Goal: Information Seeking & Learning: Learn about a topic

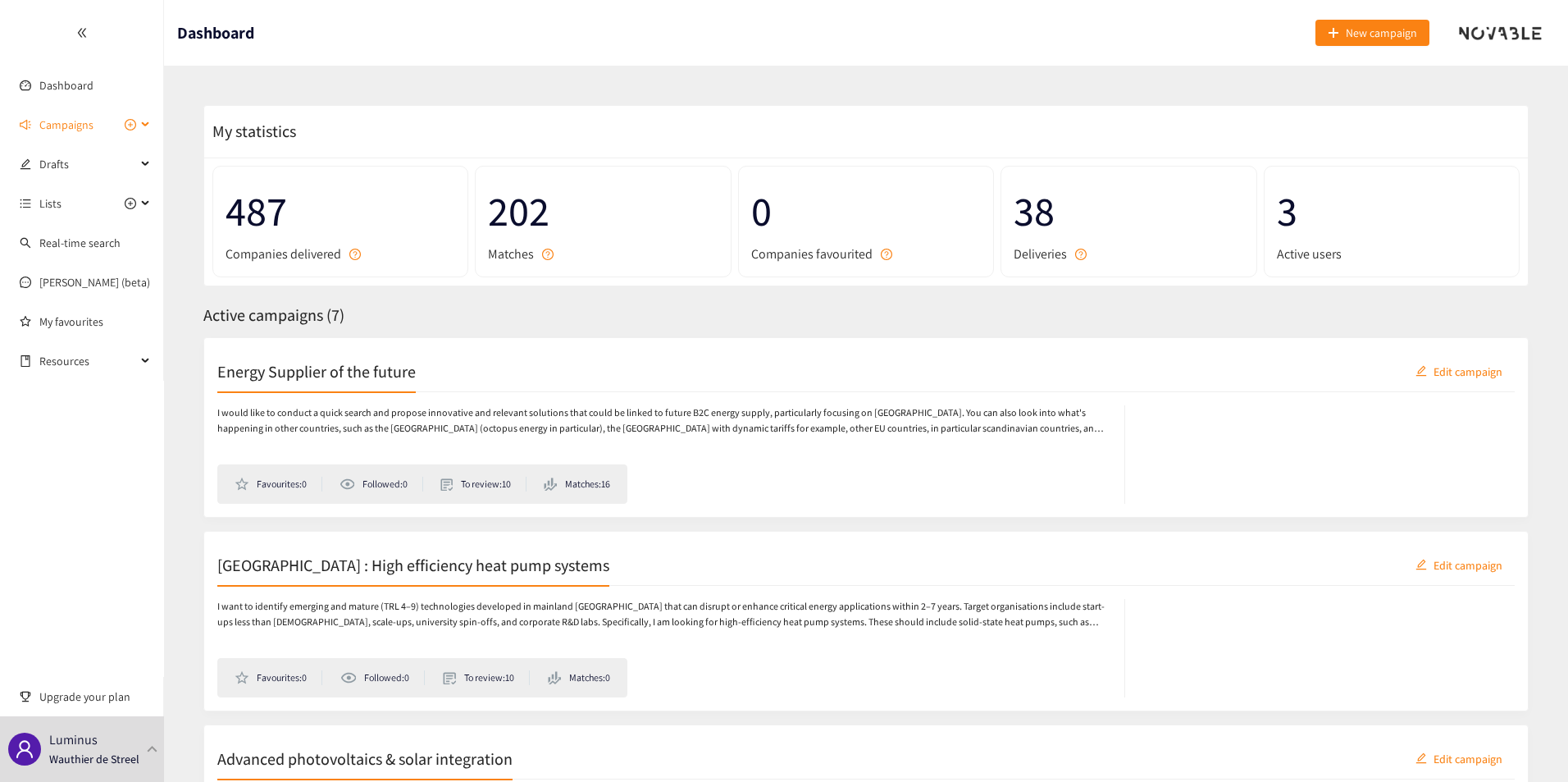
click at [77, 124] on span "Campaigns" at bounding box center [66, 124] width 54 height 33
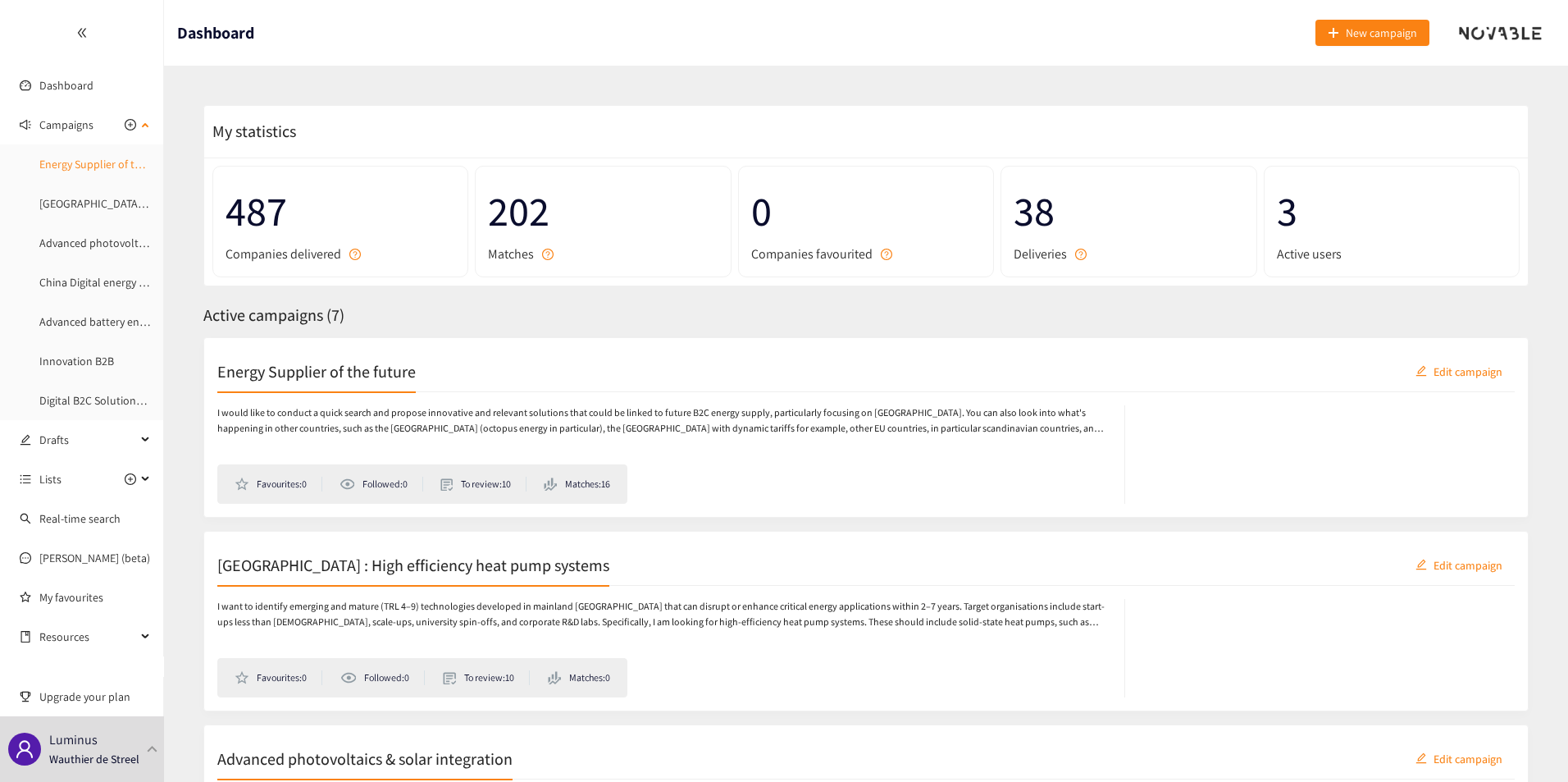
click at [101, 168] on link "Energy Supplier of the future" at bounding box center [109, 163] width 140 height 14
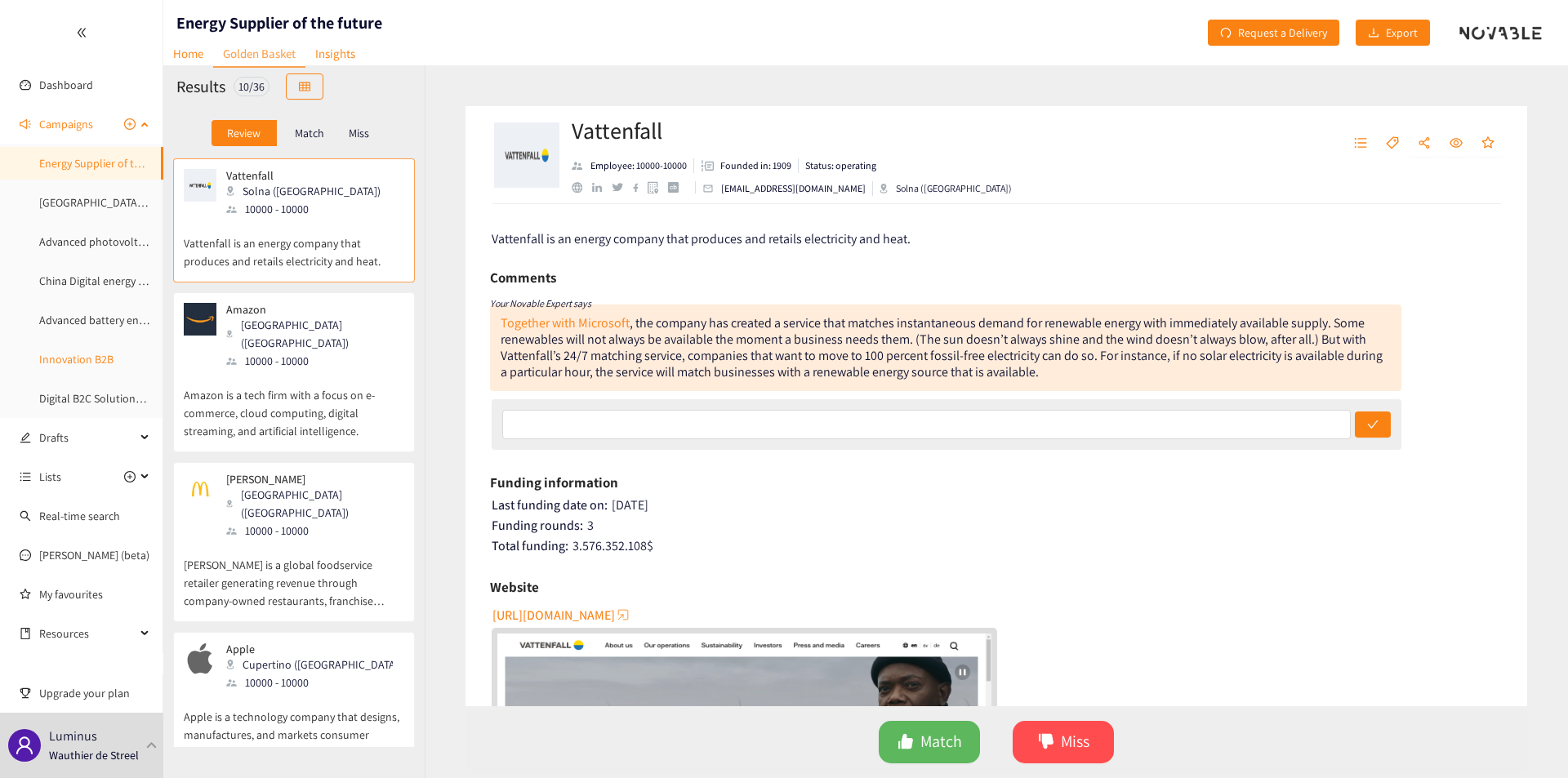
click at [80, 357] on link "Innovation B2B" at bounding box center [76, 358] width 75 height 14
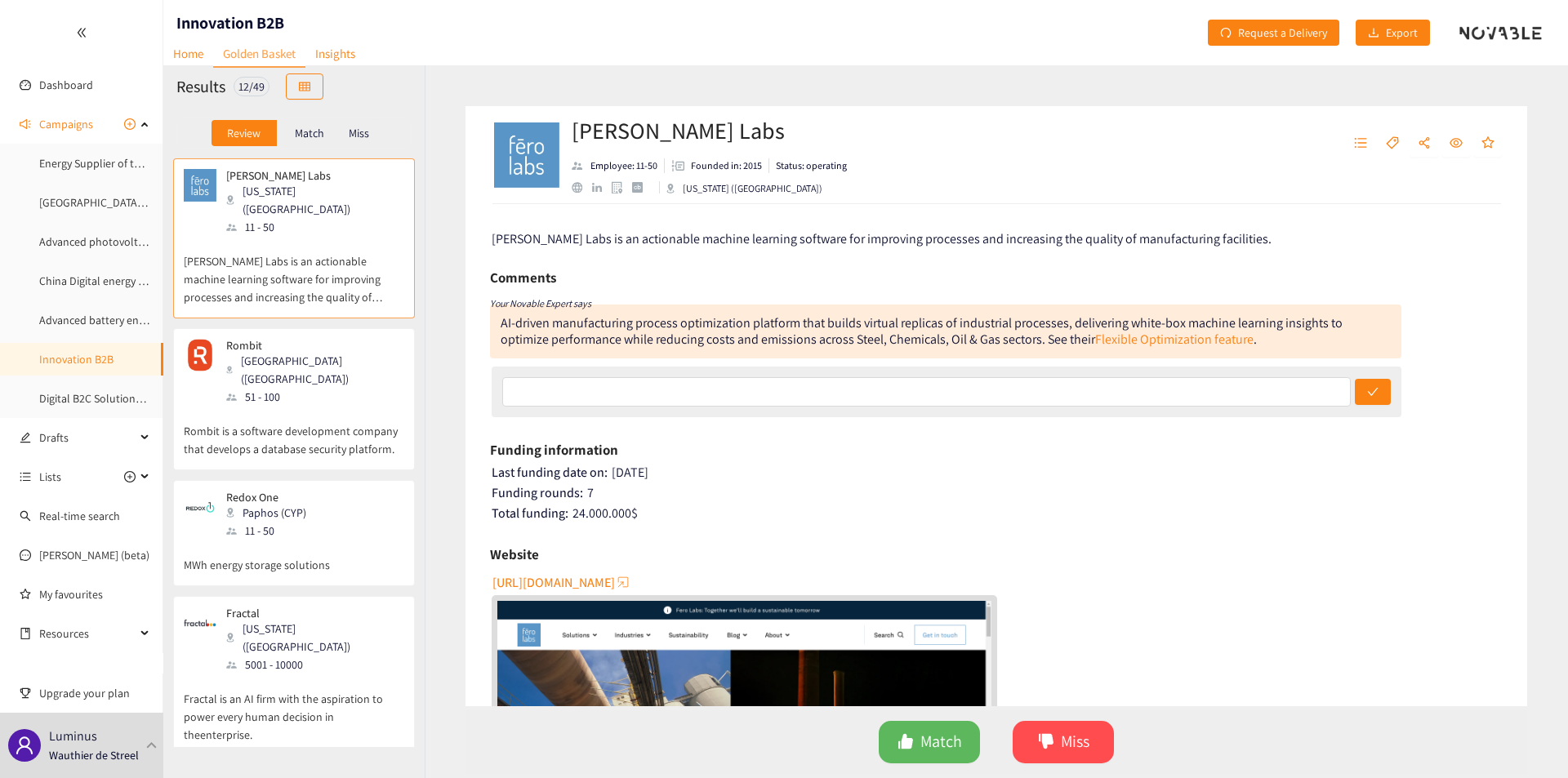
click at [261, 423] on div "Rombit Antwerpen ([GEOGRAPHIC_DATA]) 51 - 100 Rombit is a software development …" at bounding box center [294, 404] width 220 height 130
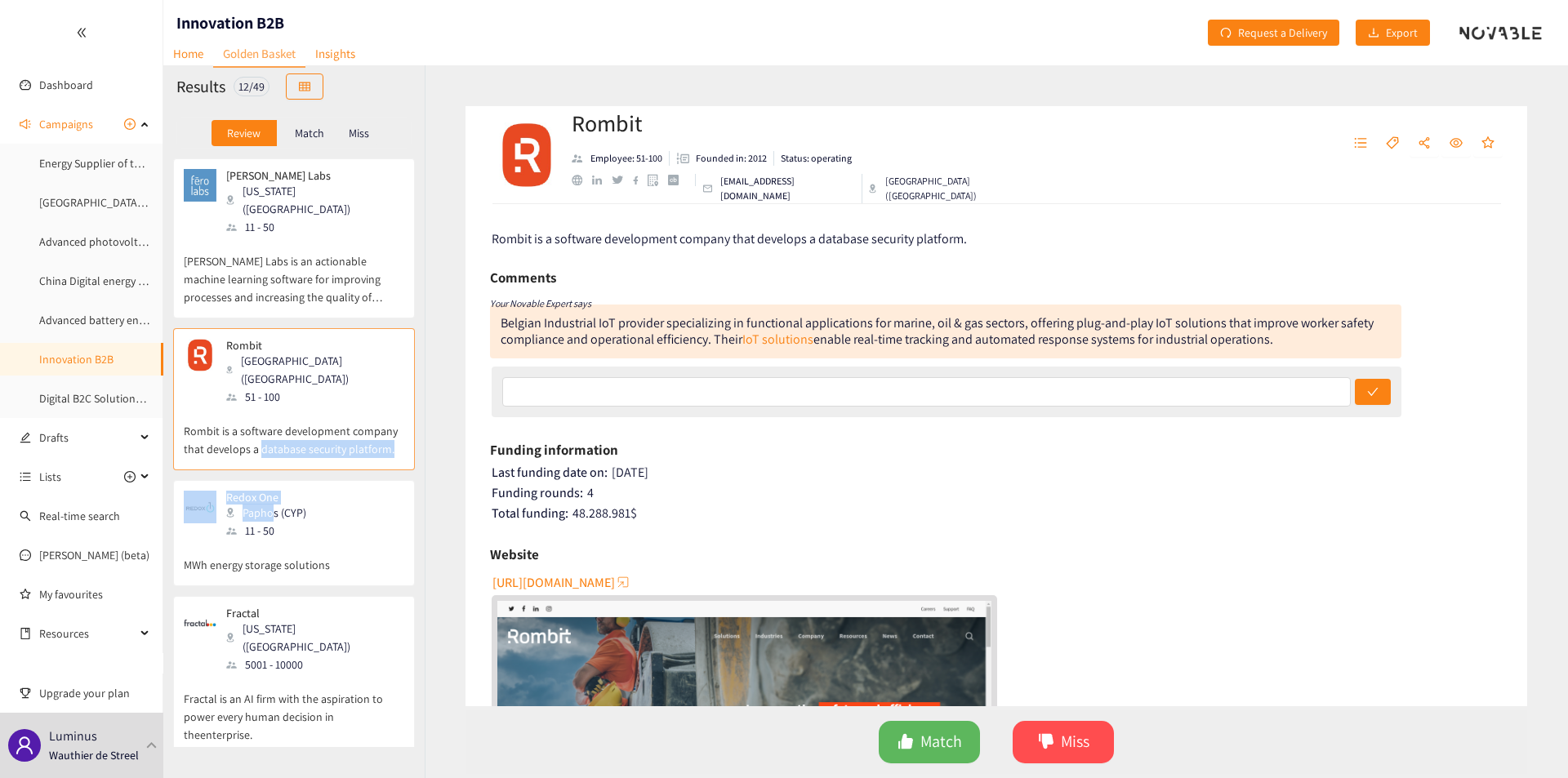
drag, startPoint x: 261, startPoint y: 423, endPoint x: 273, endPoint y: 473, distance: 51.4
click at [273, 473] on div "[PERSON_NAME] Labs [US_STATE] ([GEOGRAPHIC_DATA]) 11 - 50 [PERSON_NAME] Labs is…" at bounding box center [294, 452] width 261 height 588
click at [273, 504] on div "Paphos (CYP)" at bounding box center [271, 512] width 90 height 18
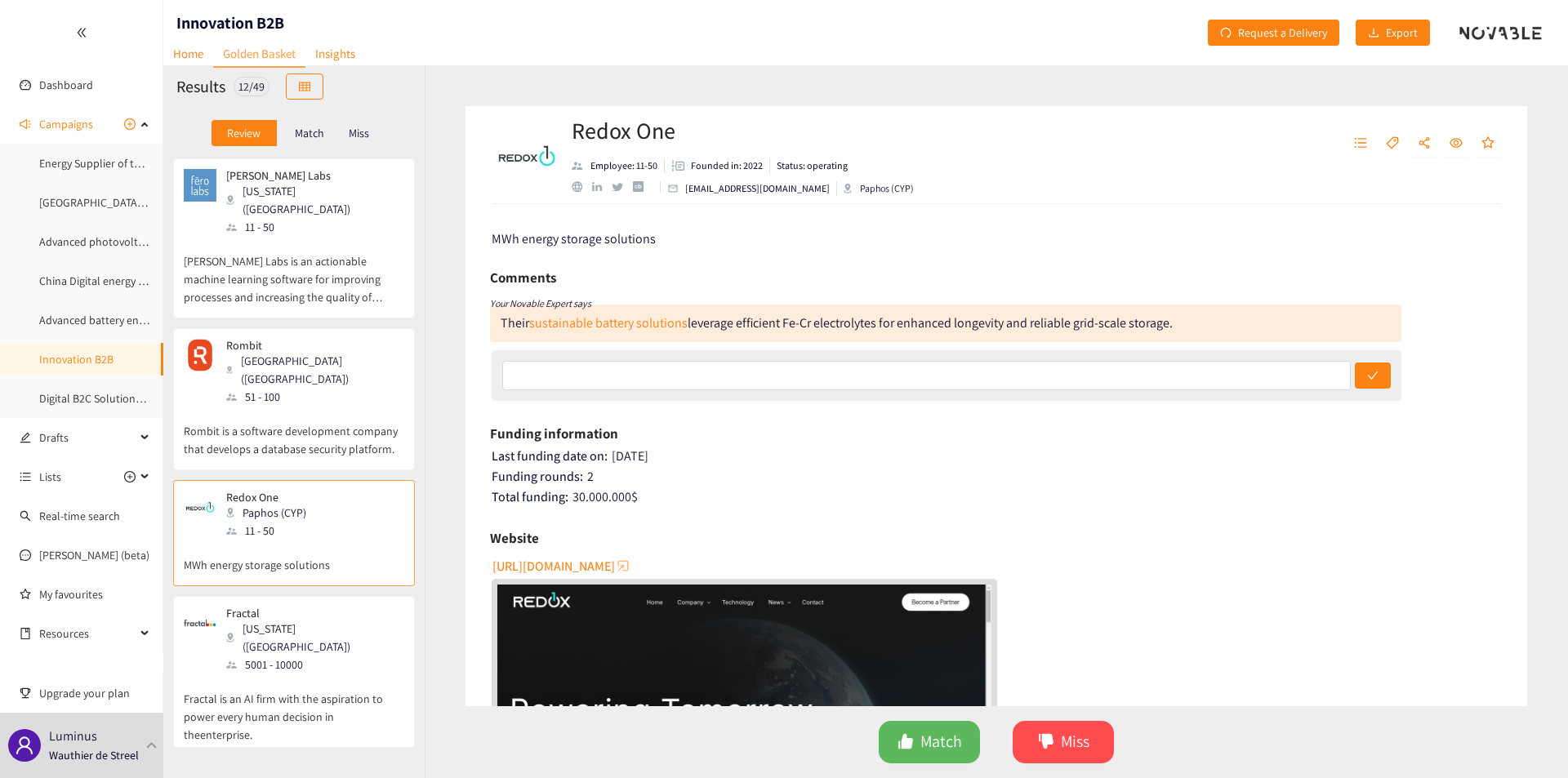
click at [844, 191] on div "Paphos (CYP)" at bounding box center [878, 188] width 70 height 14
copy div "Paphos"
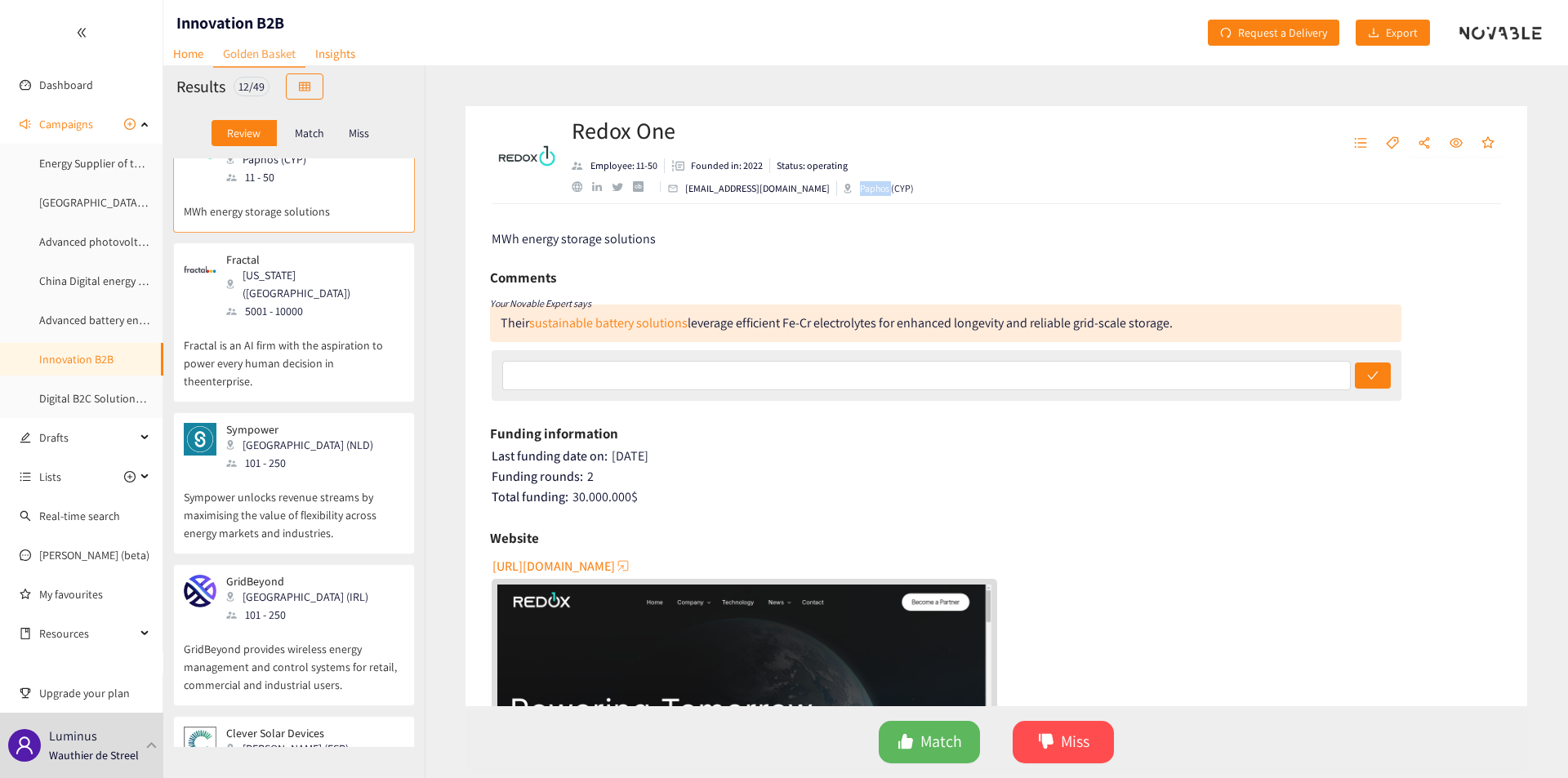
scroll to position [354, 0]
click at [314, 319] on p "Fractal is an AI firm with the aspiration to power every human decision in thee…" at bounding box center [294, 354] width 220 height 70
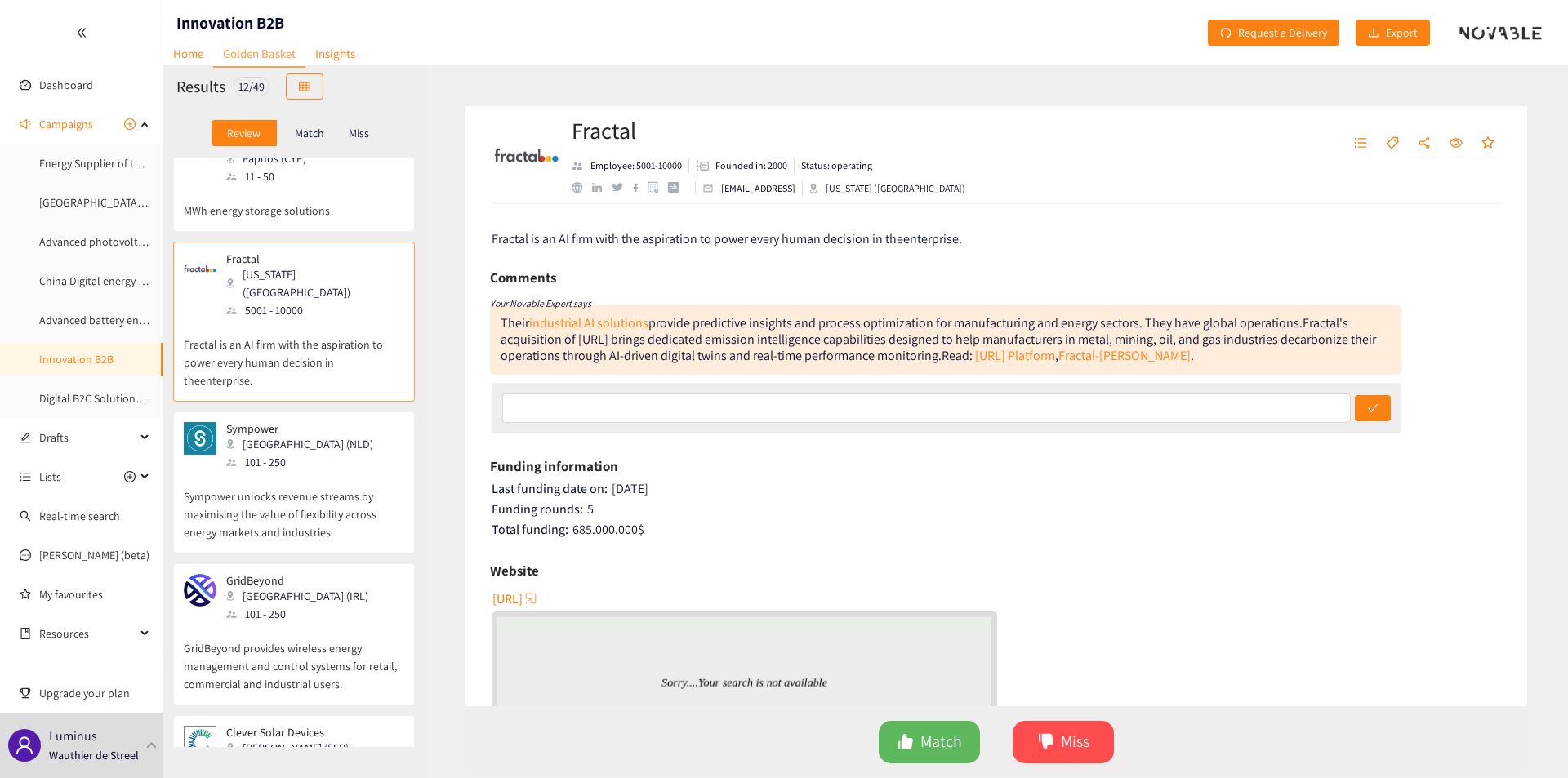
scroll to position [0, 0]
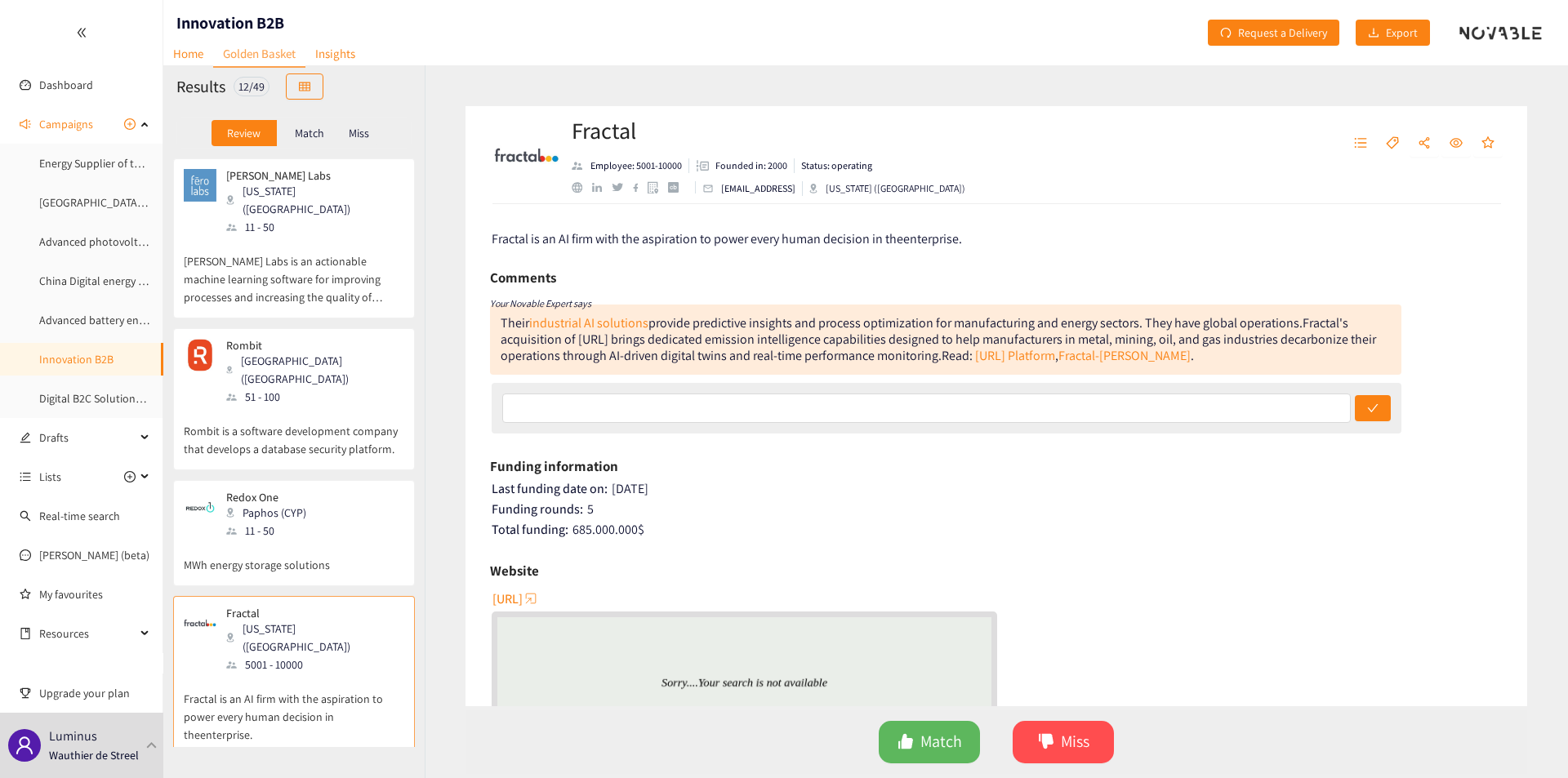
click at [270, 236] on p "[PERSON_NAME] Labs is an actionable machine learning software for improving pro…" at bounding box center [294, 271] width 220 height 70
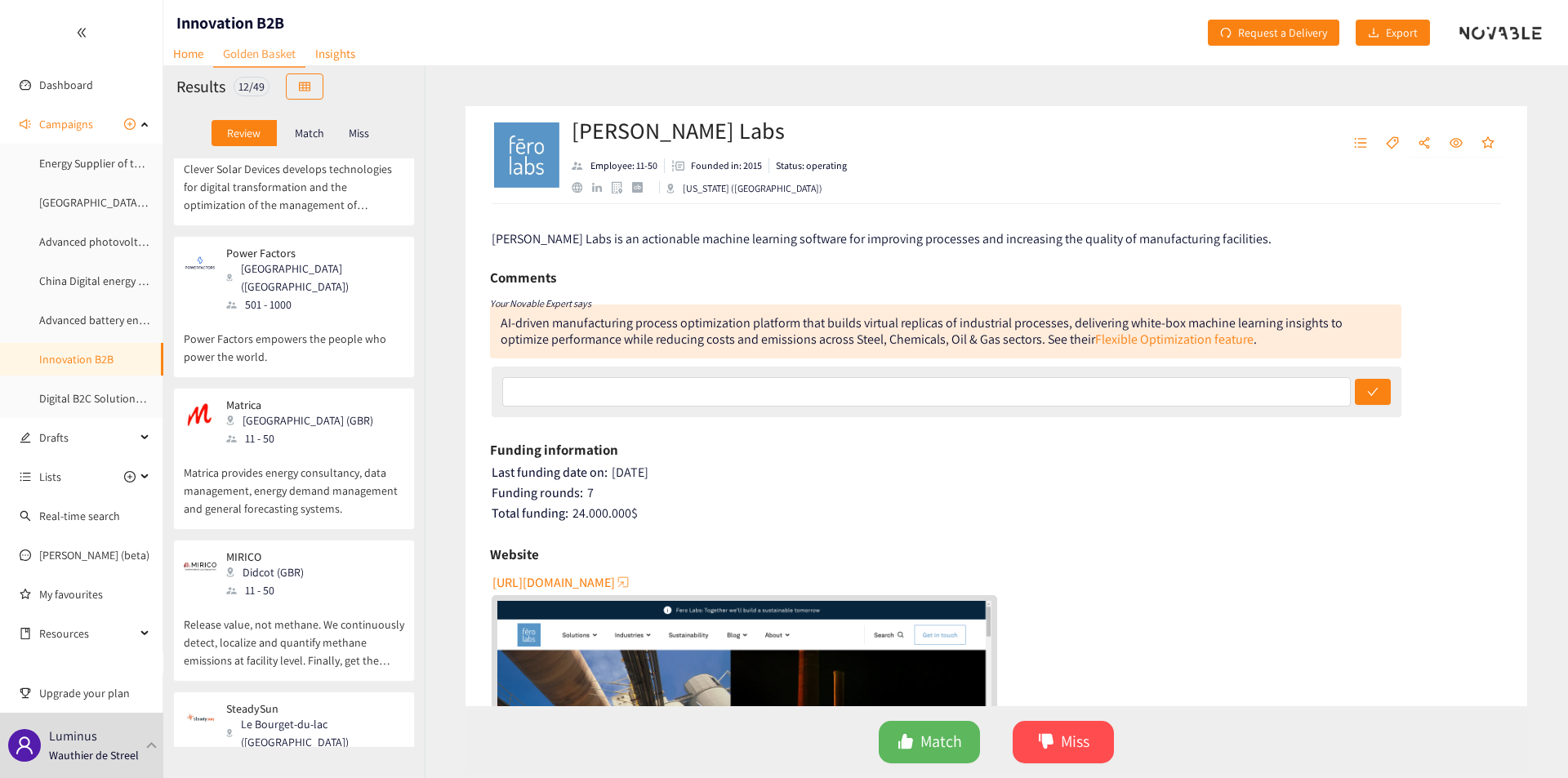
scroll to position [1109, 0]
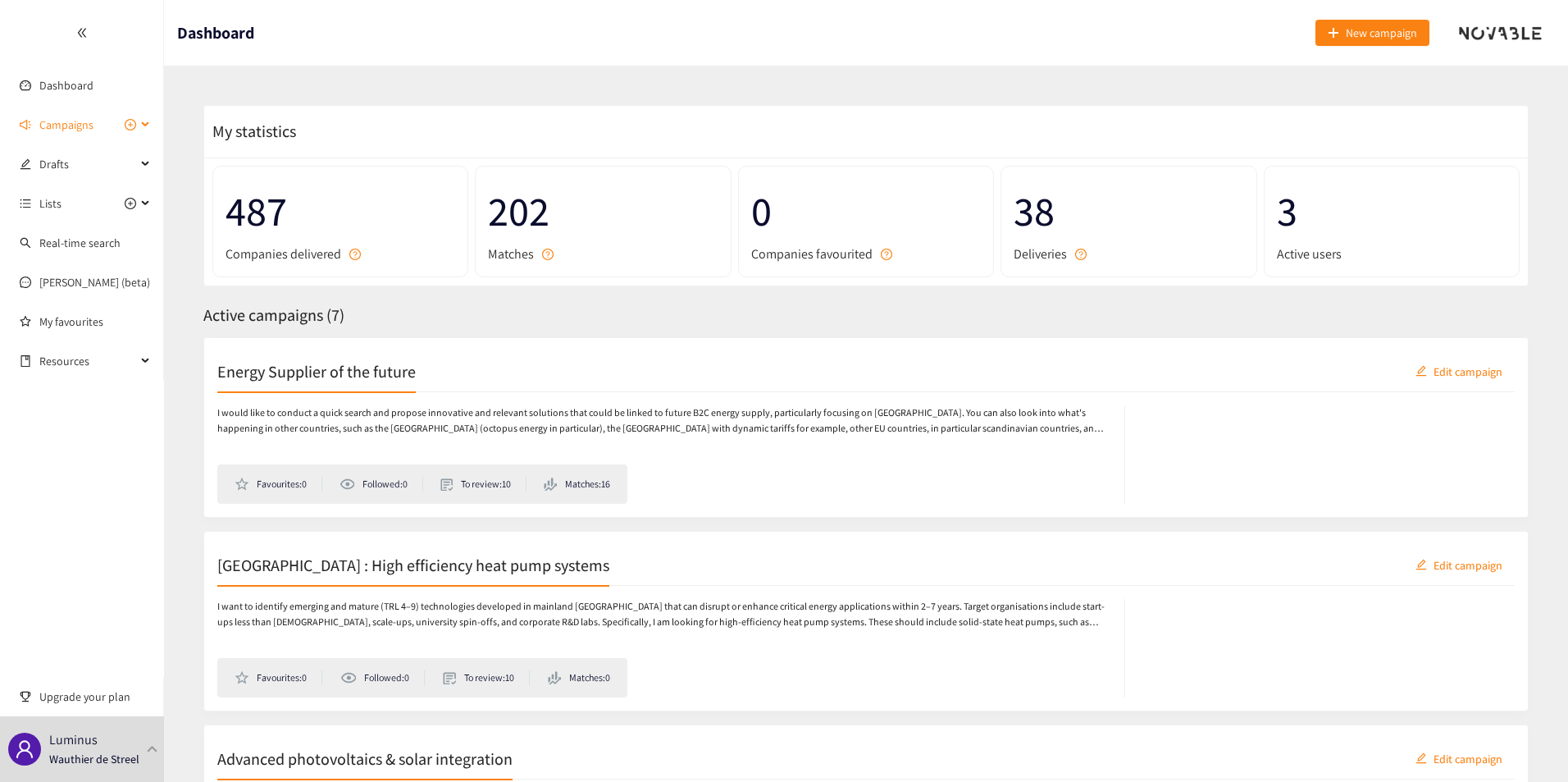
click at [72, 138] on span "Campaigns" at bounding box center [66, 124] width 54 height 33
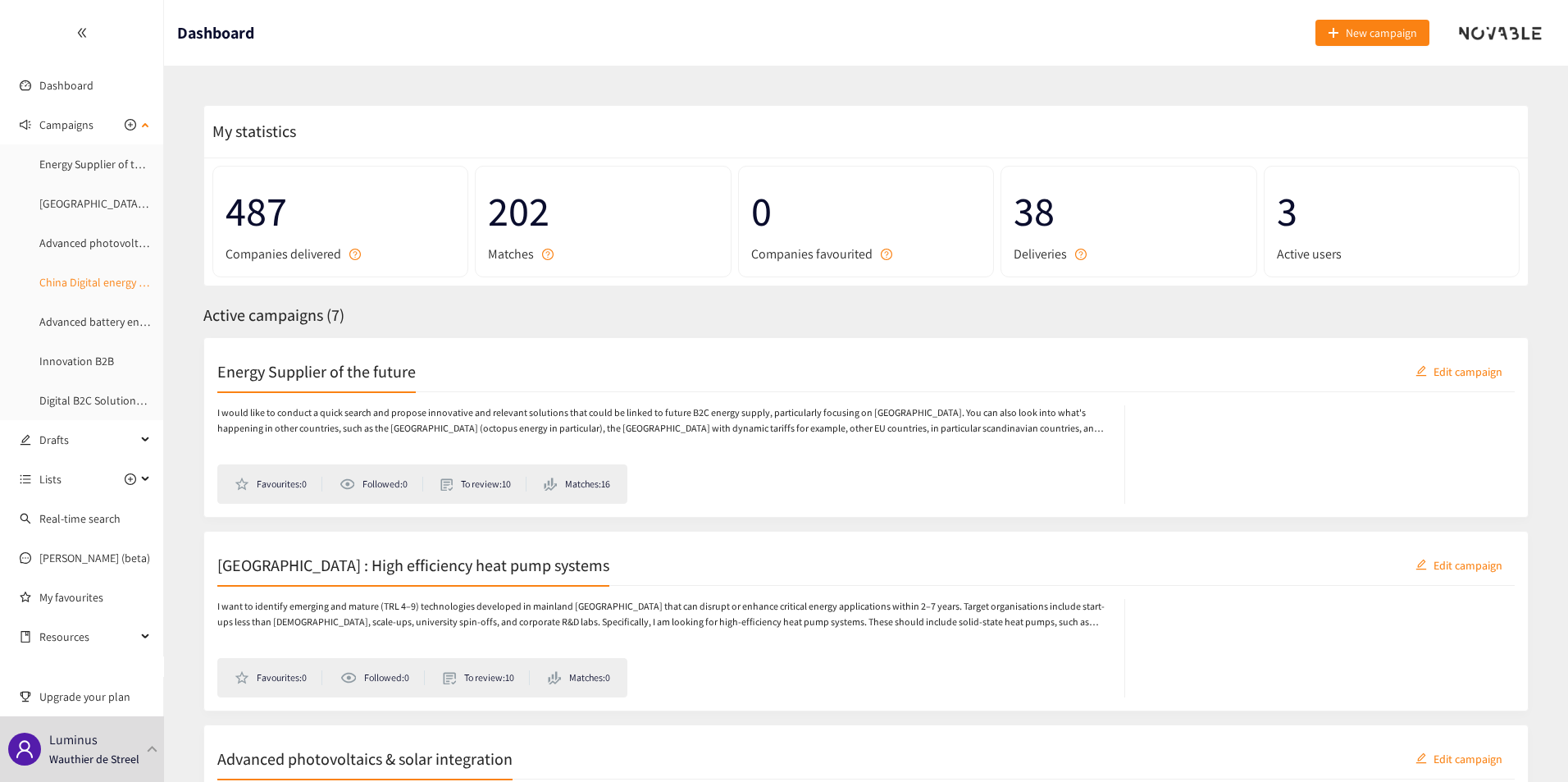
click at [98, 283] on link "China Digital energy management & grid services" at bounding box center [157, 282] width 236 height 14
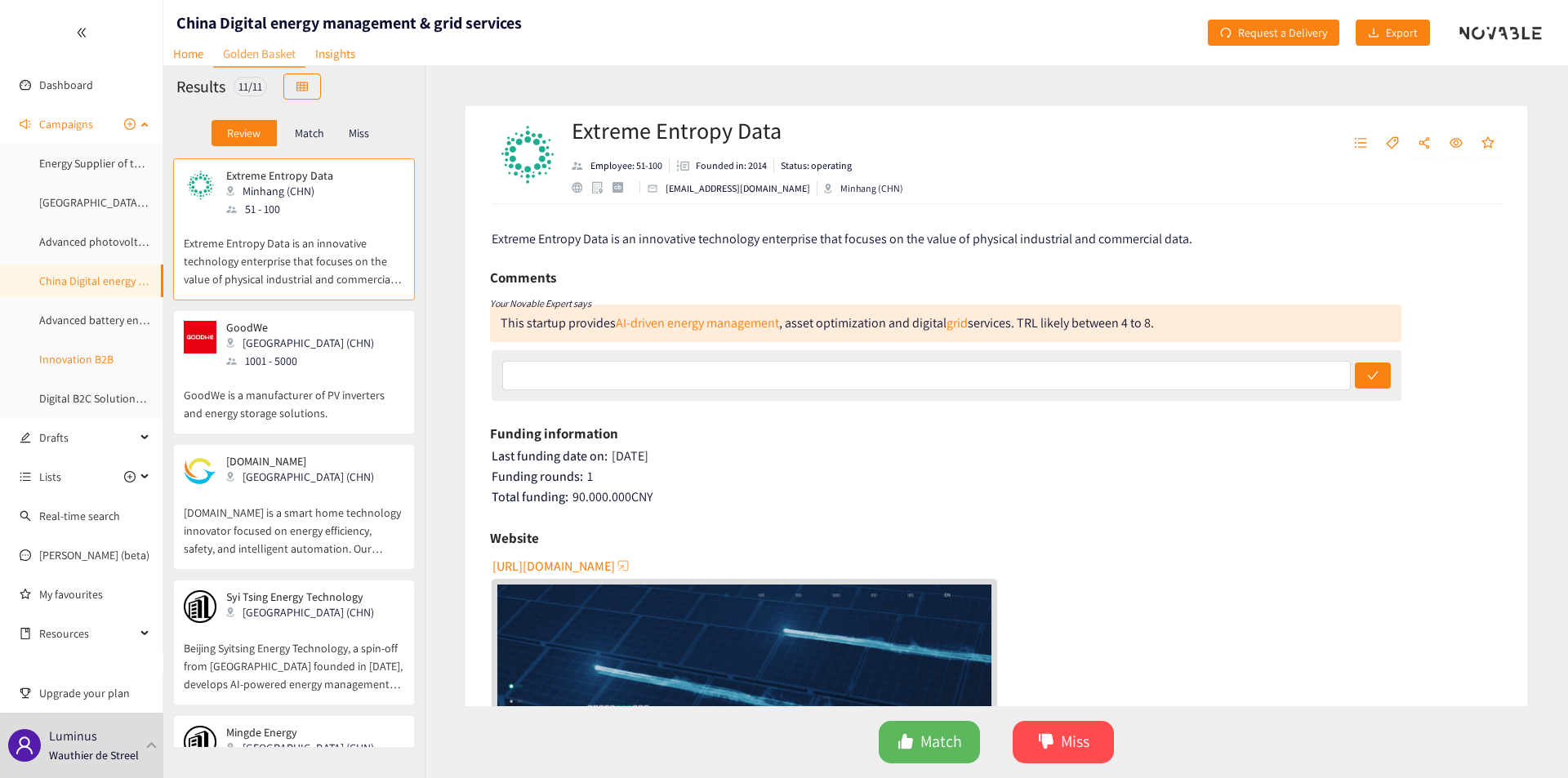
click at [86, 351] on link "Innovation B2B" at bounding box center [76, 358] width 75 height 14
